Goal: Task Accomplishment & Management: Use online tool/utility

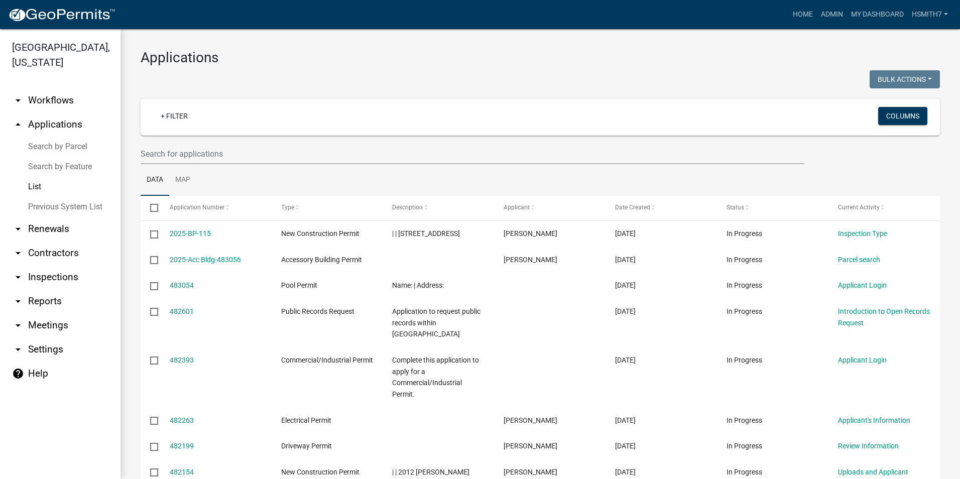
select select "3: 100"
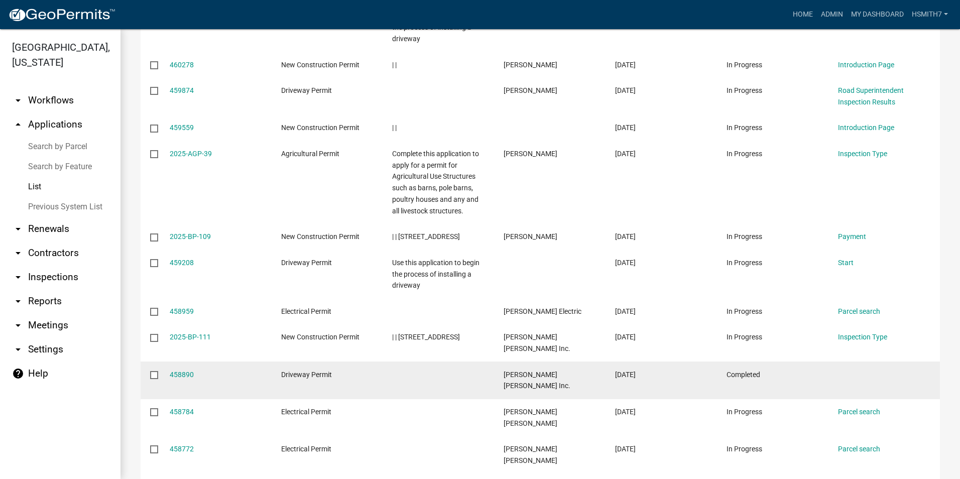
scroll to position [3562, 0]
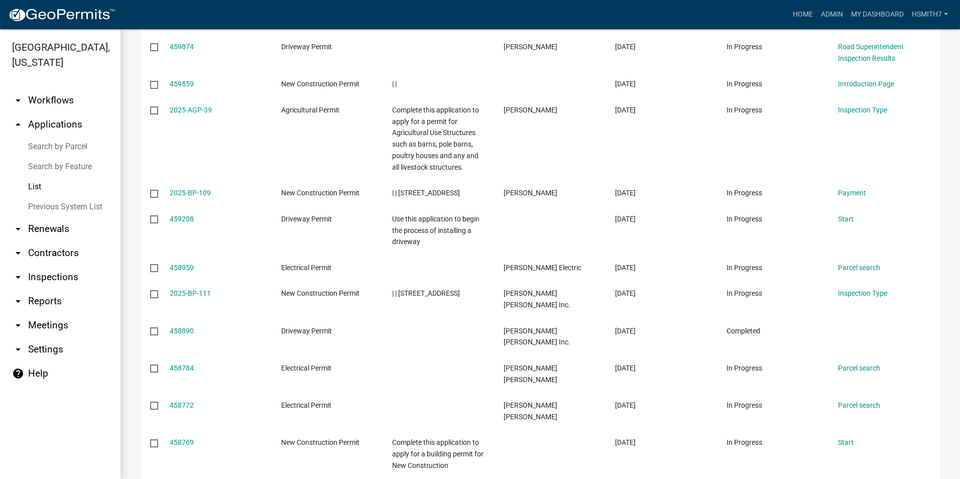
drag, startPoint x: 836, startPoint y: 406, endPoint x: 829, endPoint y: 396, distance: 12.3
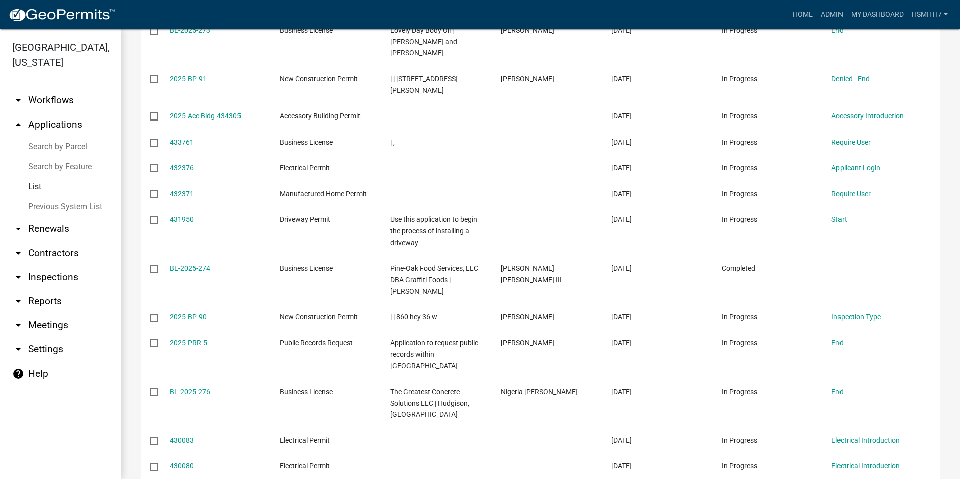
scroll to position [3288, 0]
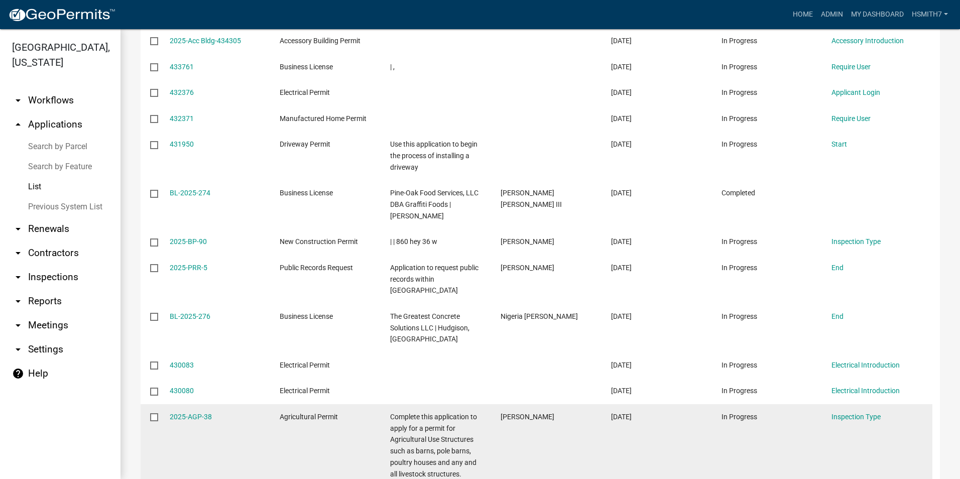
drag, startPoint x: 846, startPoint y: 405, endPoint x: 838, endPoint y: 410, distance: 9.5
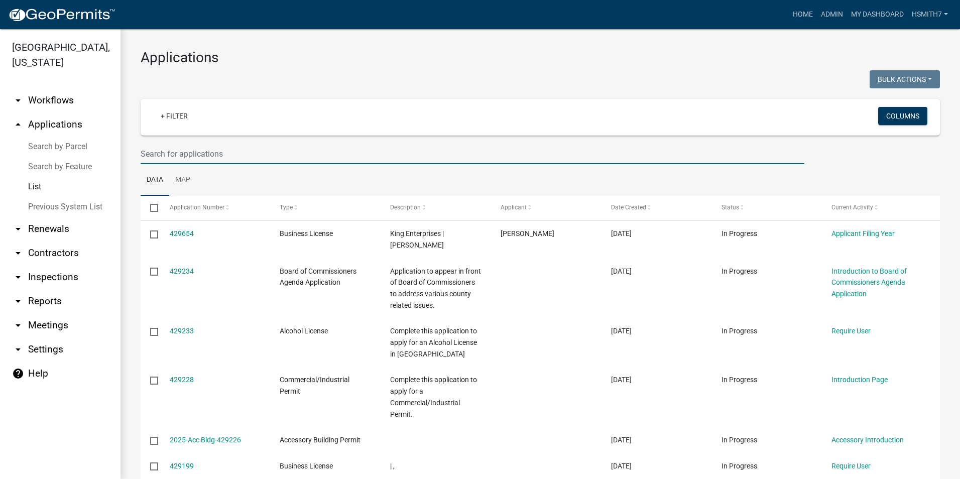
drag, startPoint x: 228, startPoint y: 155, endPoint x: 222, endPoint y: 136, distance: 20.0
click at [228, 154] on input "text" at bounding box center [473, 154] width 664 height 21
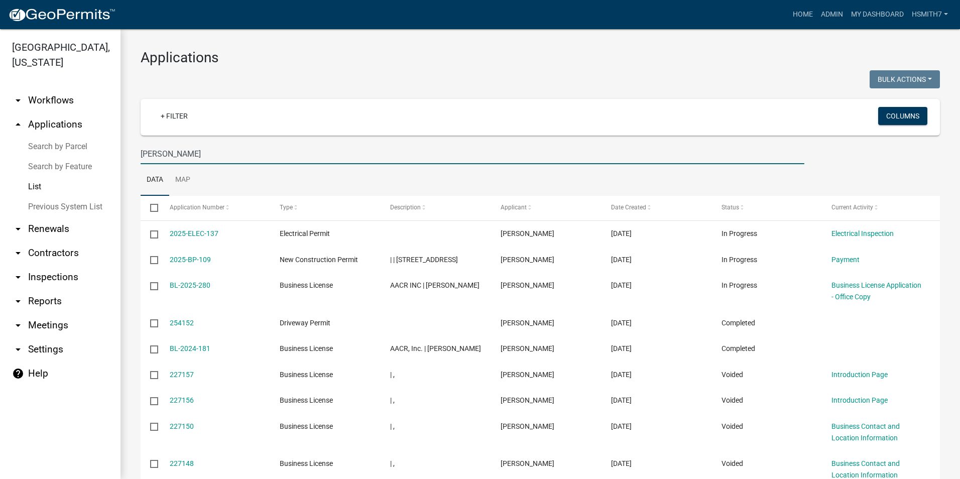
drag, startPoint x: 216, startPoint y: 150, endPoint x: 173, endPoint y: 156, distance: 43.5
click at [173, 156] on input "[PERSON_NAME]" at bounding box center [473, 154] width 664 height 21
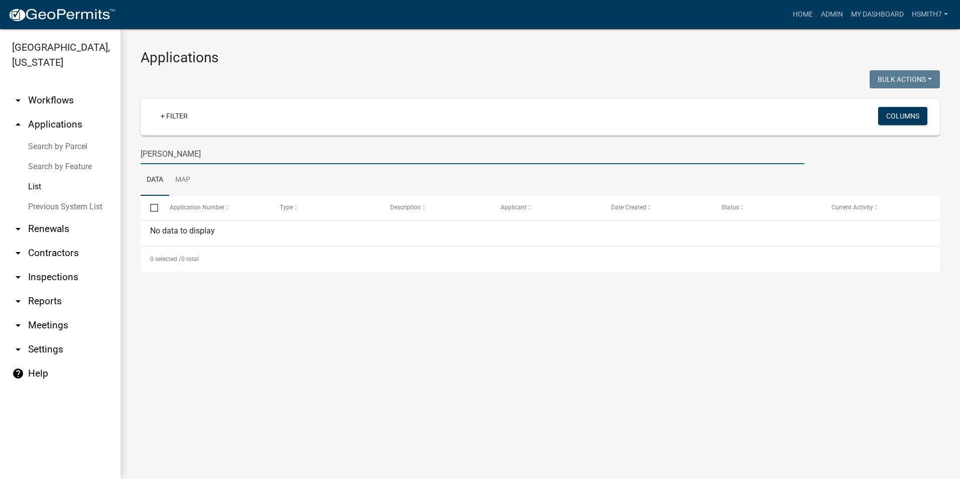
click at [159, 153] on input "[PERSON_NAME]" at bounding box center [473, 154] width 664 height 21
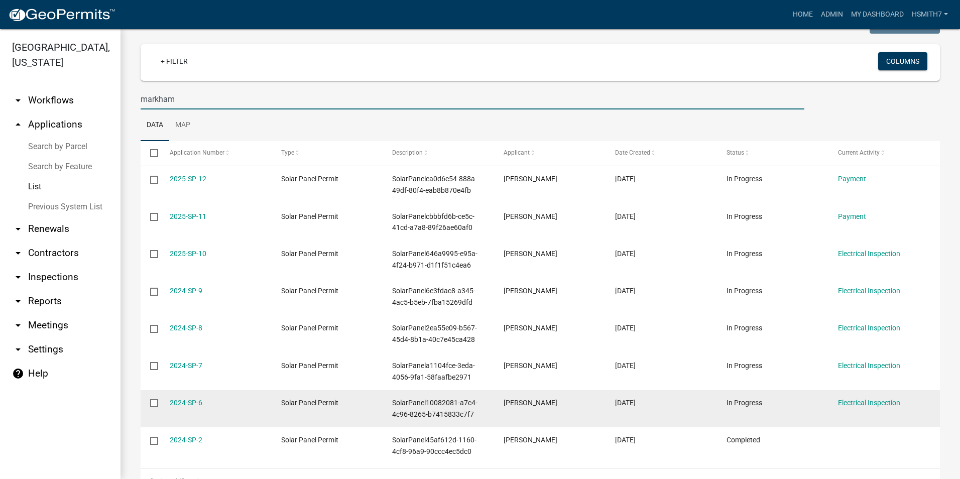
scroll to position [89, 0]
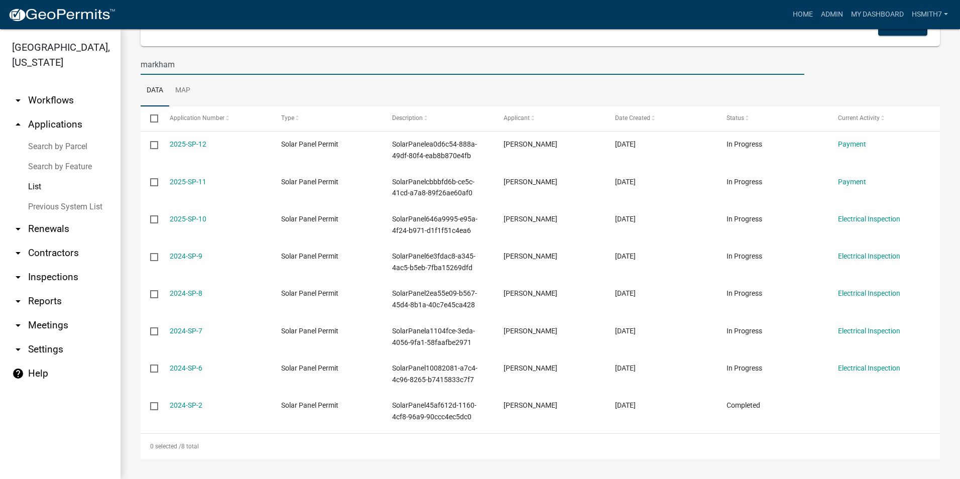
type input "markham"
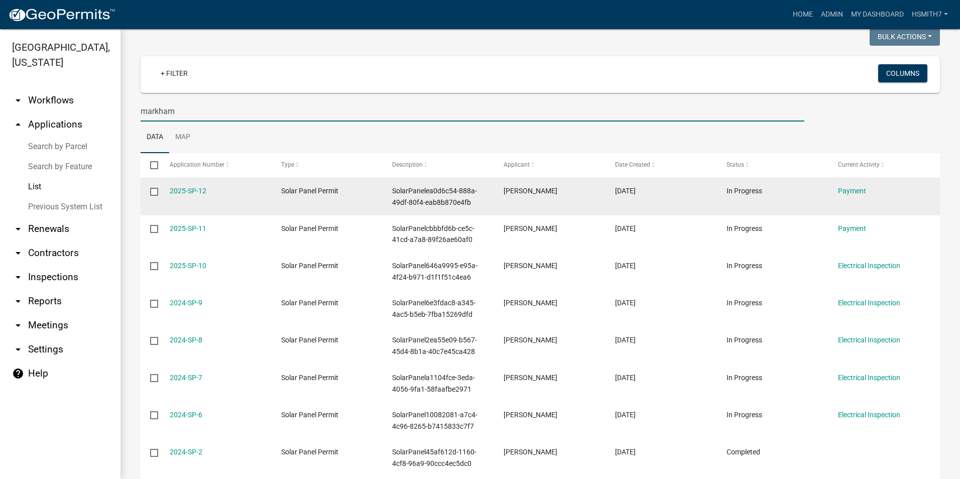
scroll to position [0, 0]
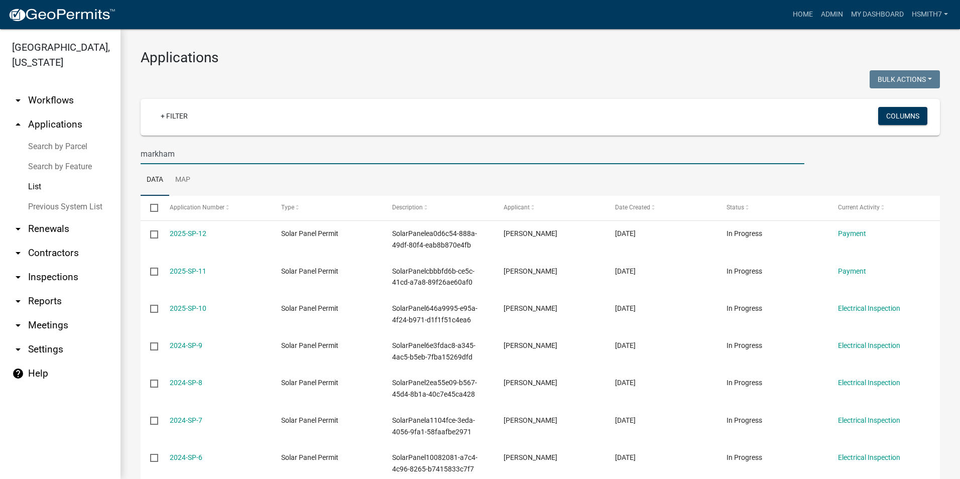
click at [45, 179] on link "List" at bounding box center [60, 187] width 120 height 20
click at [45, 180] on link "List" at bounding box center [60, 187] width 120 height 20
click at [217, 151] on input "markham" at bounding box center [473, 154] width 664 height 21
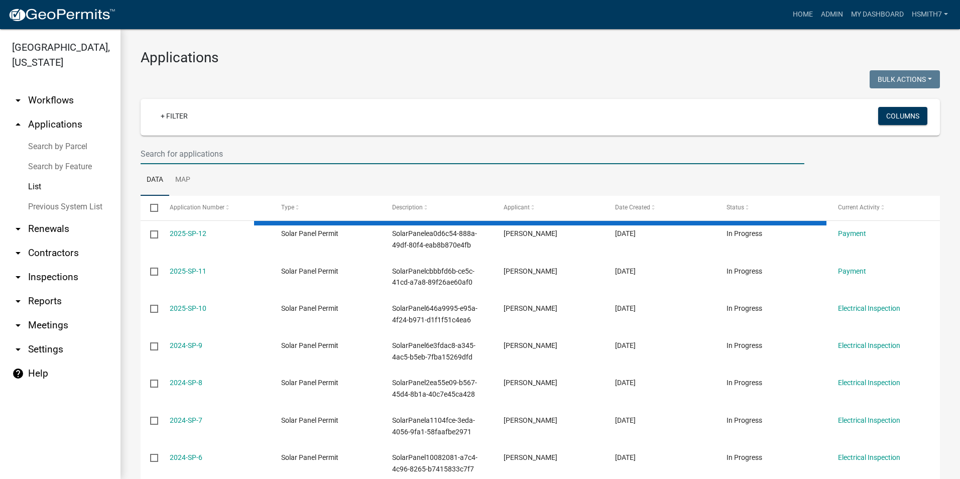
select select "3: 100"
